Goal: Check status: Check status

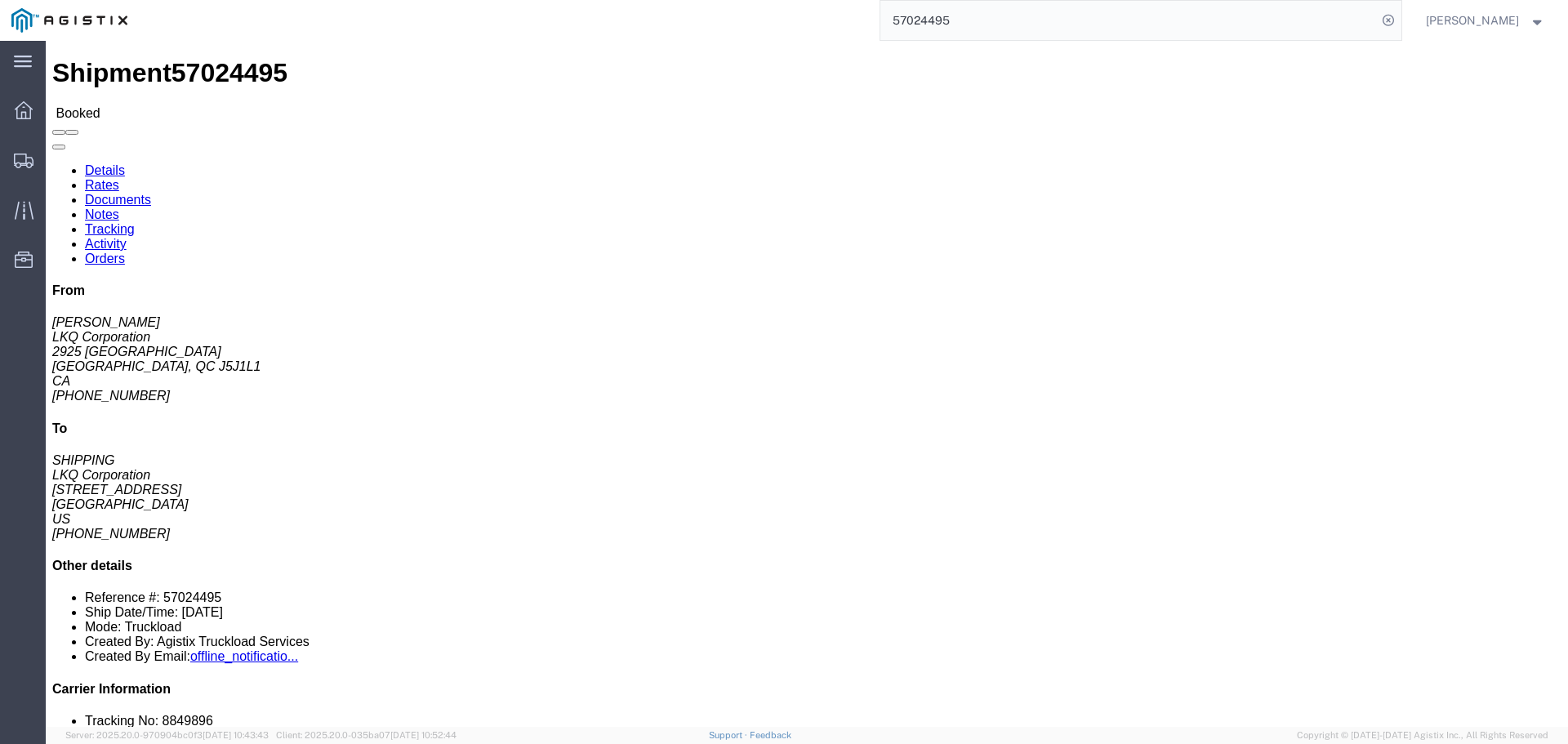
click at [1060, 17] on input "57024495" at bounding box center [1129, 21] width 497 height 40
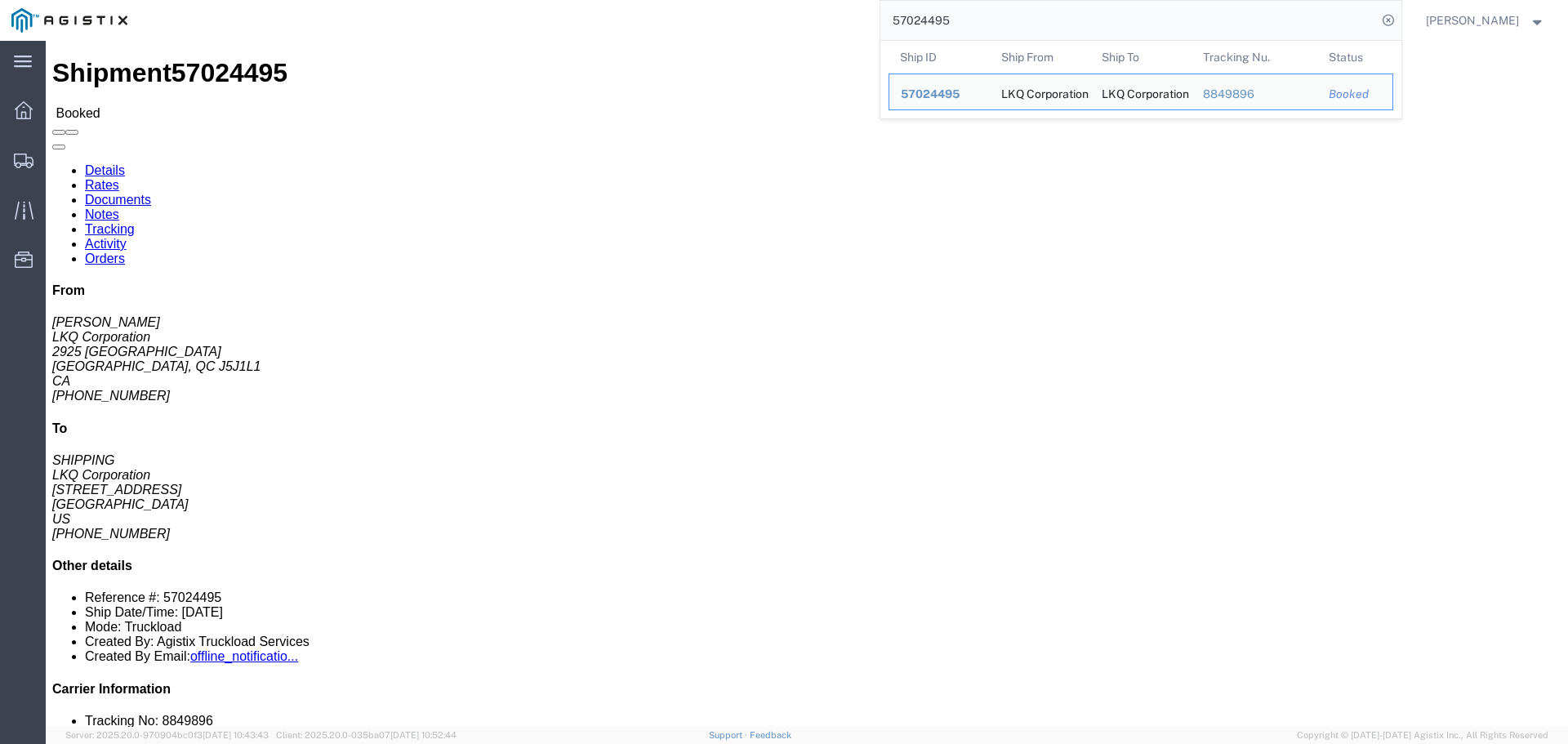
click at [1060, 17] on input "57024495" at bounding box center [1129, 21] width 497 height 40
paste input "8848126"
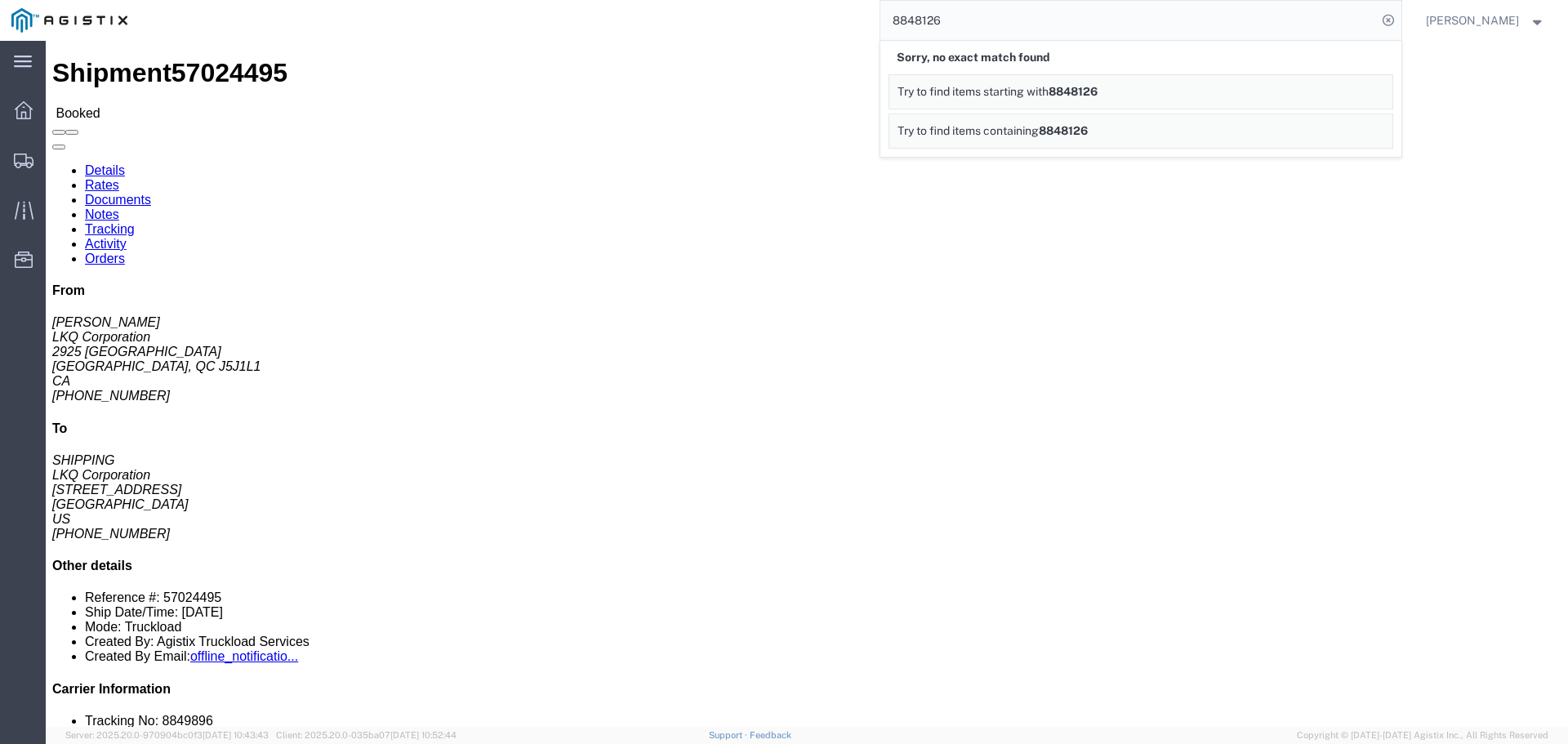
click at [933, 18] on input "8848126" at bounding box center [1129, 21] width 497 height 40
paste input "5700824"
type input "57008246"
click at [1018, 11] on input "57008246" at bounding box center [1129, 21] width 497 height 40
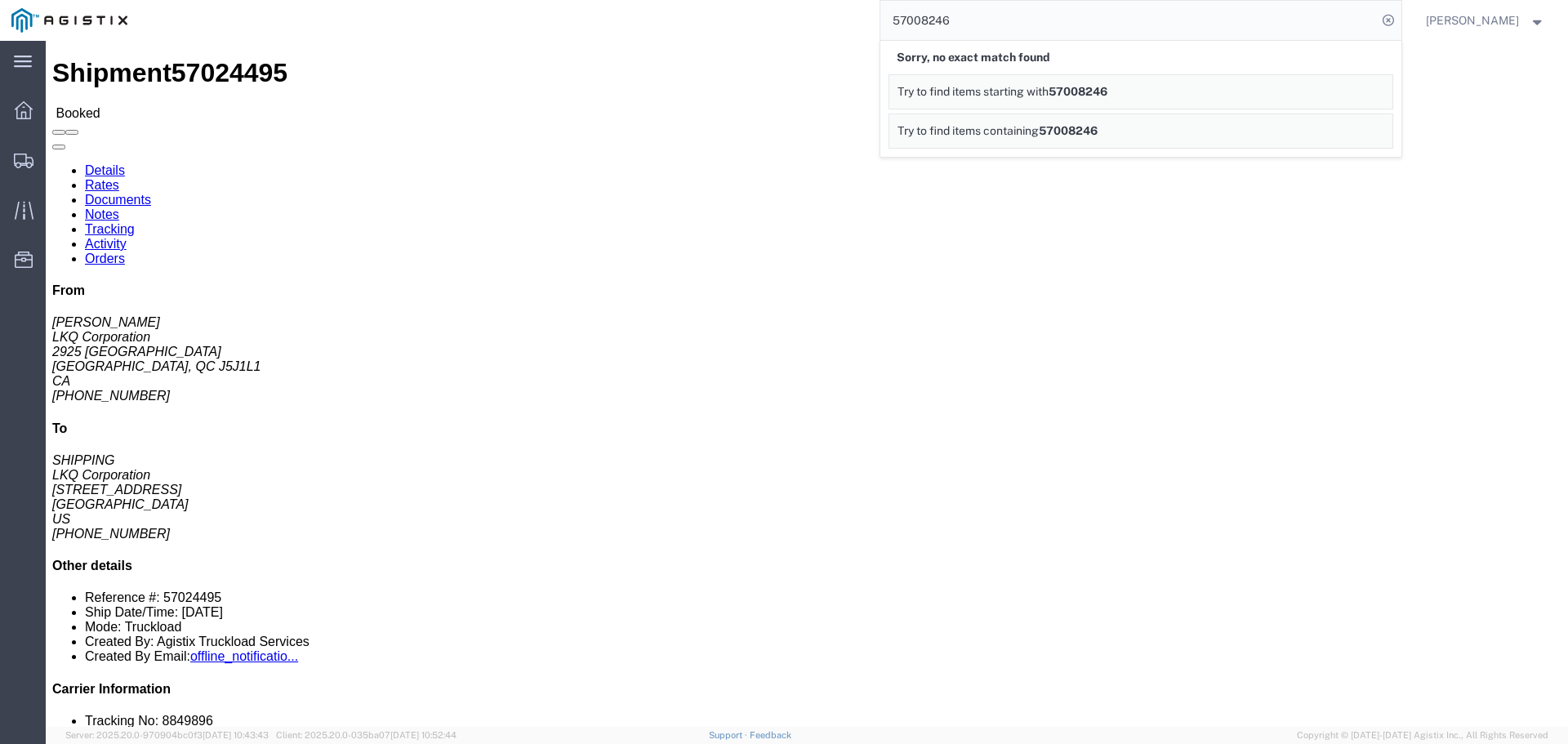
click at [1081, 83] on link "Try to find items starting with 57008246" at bounding box center [1140, 91] width 504 height 35
click div "Shipment 57024495 Booked"
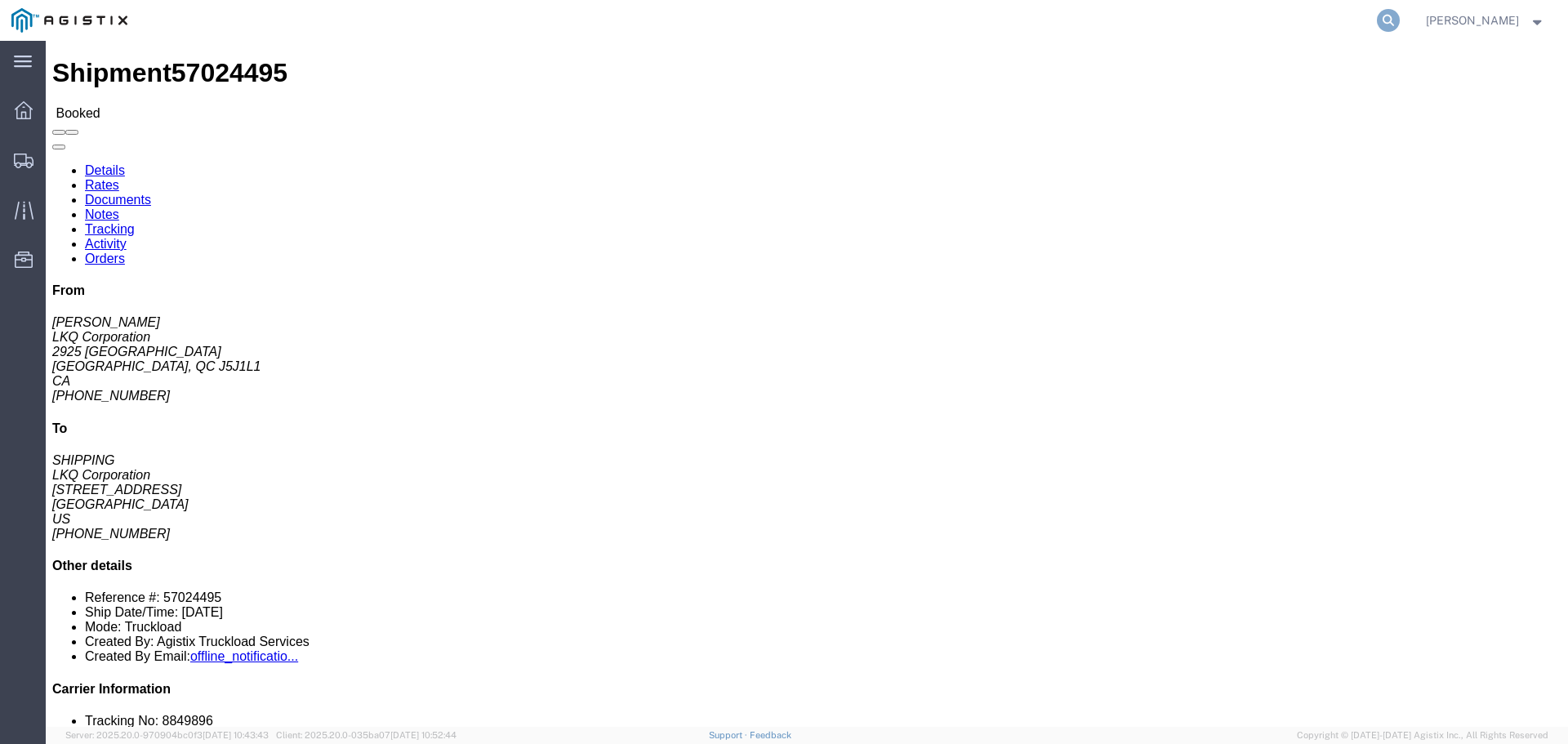
click at [1400, 16] on icon at bounding box center [1389, 21] width 23 height 23
click at [1278, 13] on input "search" at bounding box center [1129, 21] width 497 height 40
paste input "57008246"
type input "57008246"
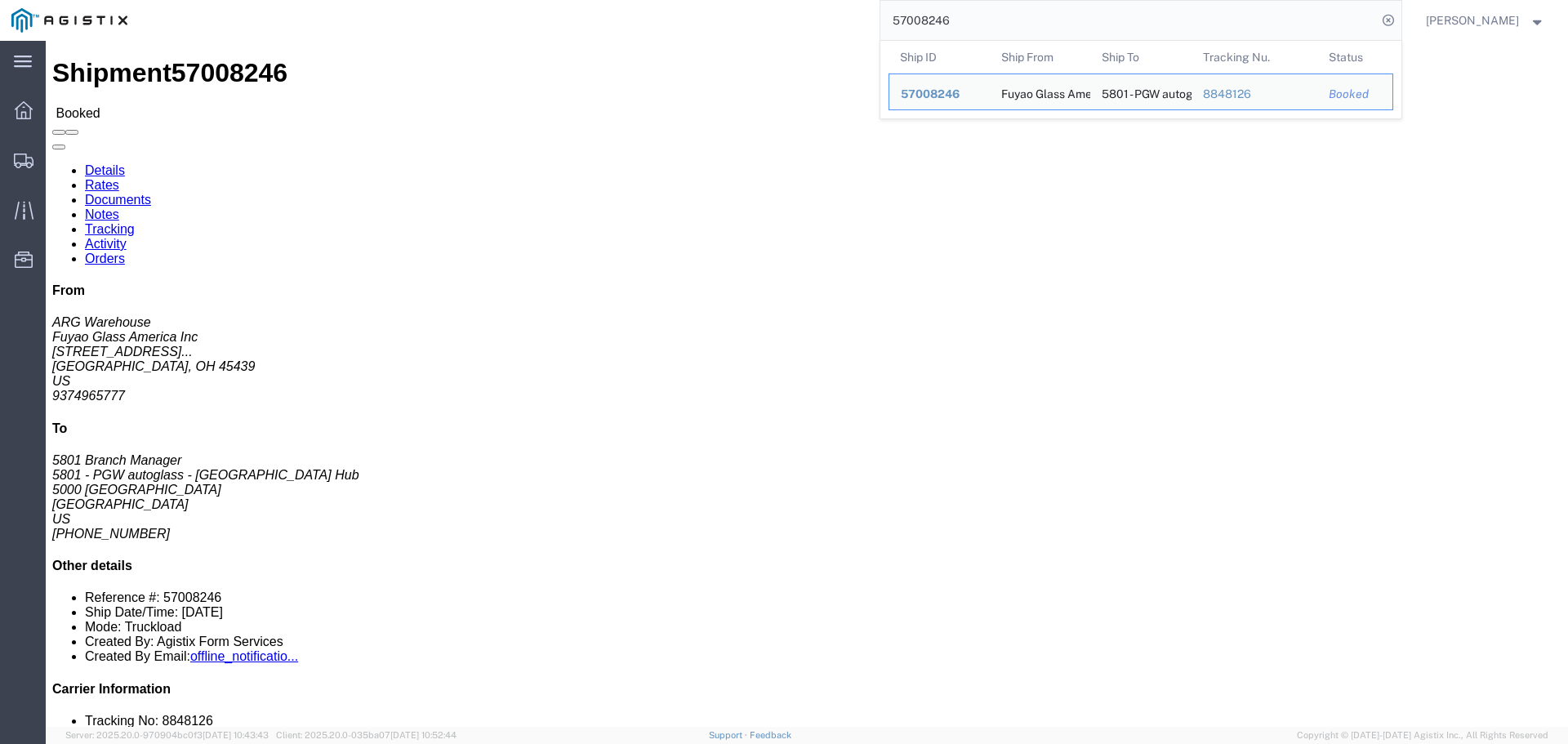
click div "Shipment 57008246 Booked"
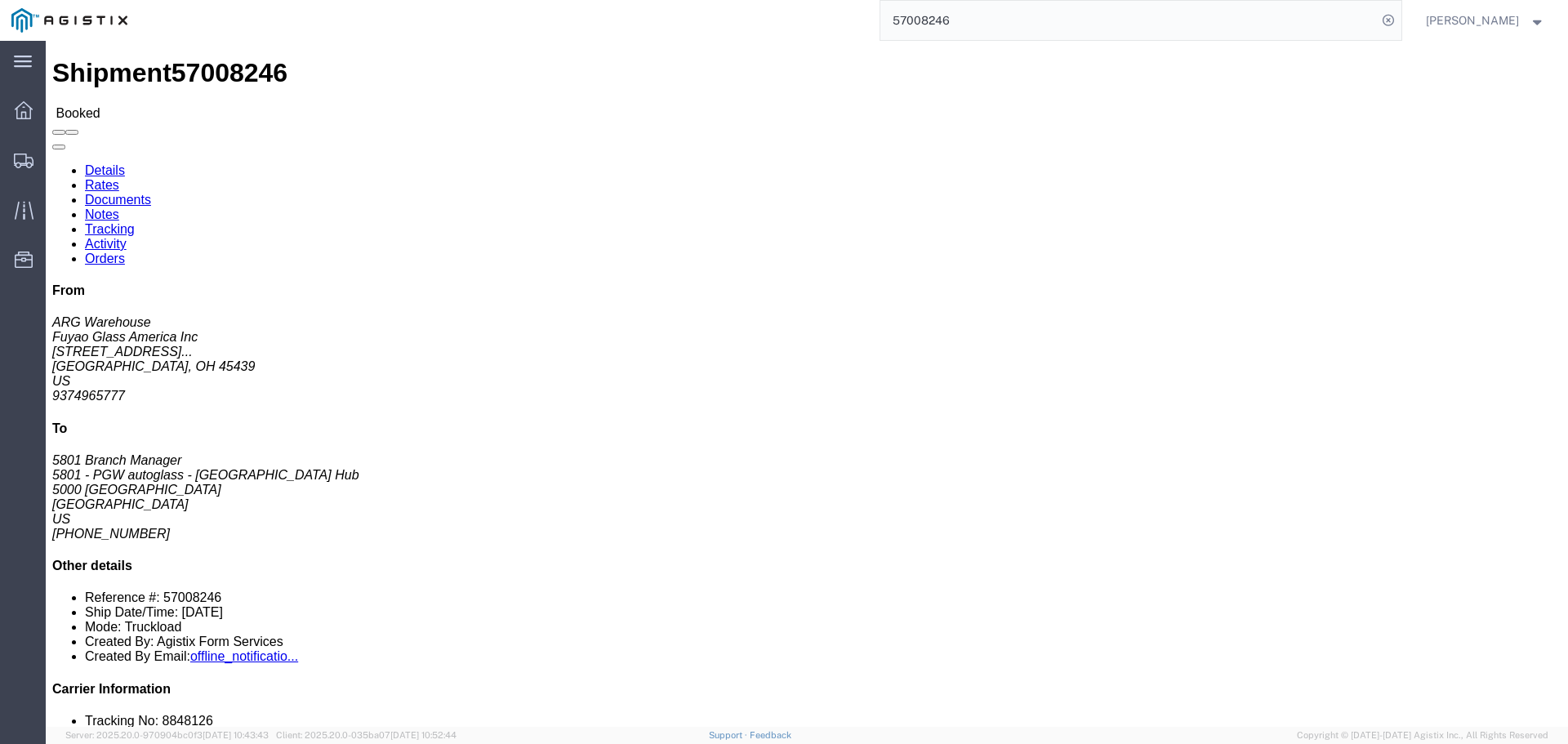
drag, startPoint x: 468, startPoint y: 301, endPoint x: 95, endPoint y: 233, distance: 379.1
click div "Shipment Detail Ship From Fuyao Glass America Inc (ARG Warehouse) FUYA 2801 W S…"
click address "Fuyao Glass America Inc (ARG Warehouse) FUYA 2801 W Stroop Rd Attn: 2601 ARG Wa…"
